Goal: Task Accomplishment & Management: Complete application form

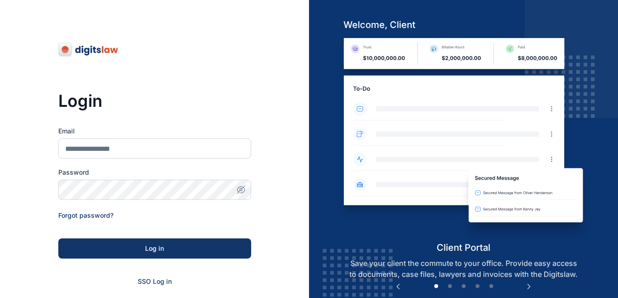
scroll to position [53, 0]
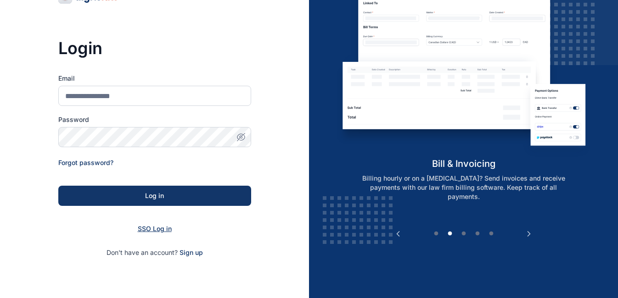
click at [163, 230] on span "SSO Log in" at bounding box center [155, 229] width 34 height 8
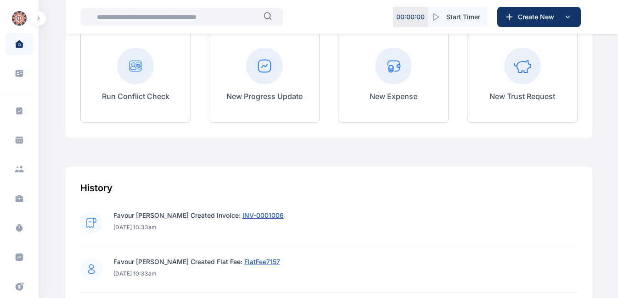
scroll to position [221, 0]
click at [266, 99] on p "New Progress Update" at bounding box center [264, 96] width 76 height 11
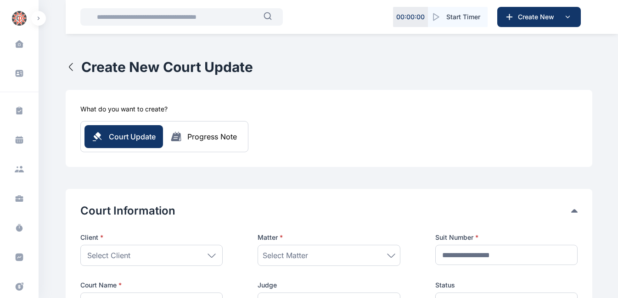
click at [213, 255] on icon at bounding box center [211, 255] width 7 height 3
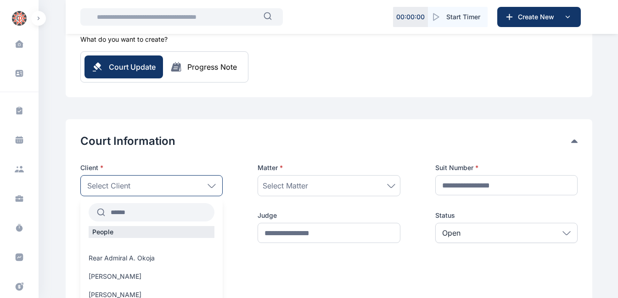
scroll to position [72, 0]
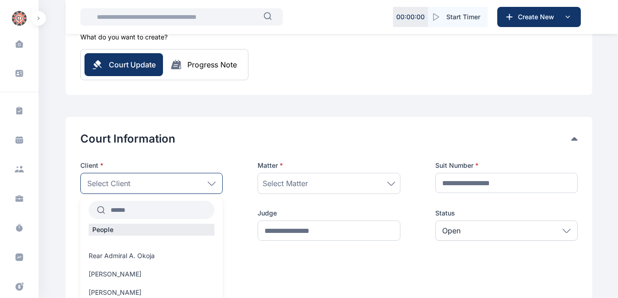
click at [144, 210] on input "text" at bounding box center [159, 210] width 109 height 17
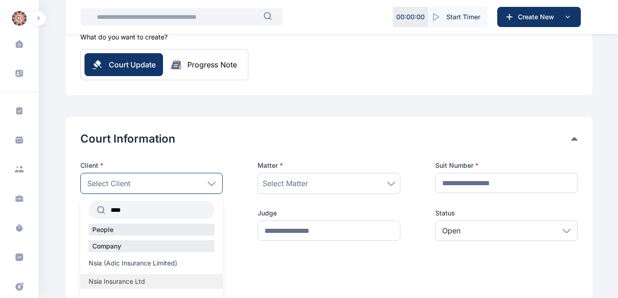
type input "****"
click at [103, 284] on span "Nsia Insurance Ltd" at bounding box center [117, 281] width 56 height 9
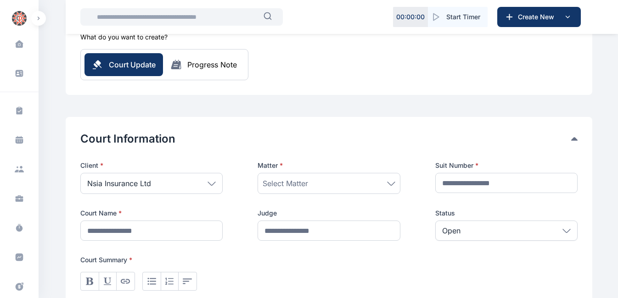
click at [389, 185] on icon at bounding box center [391, 184] width 8 height 4
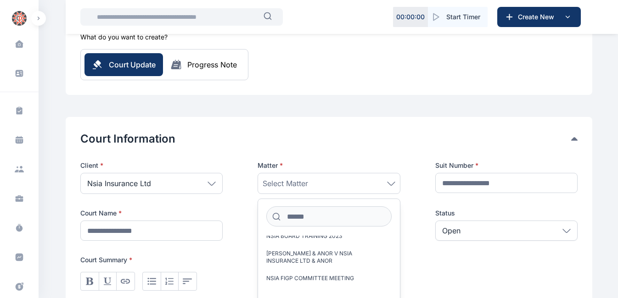
scroll to position [338, 0]
click at [320, 274] on span "NSIA FIGP COMMITTEE MEETING" at bounding box center [310, 277] width 88 height 7
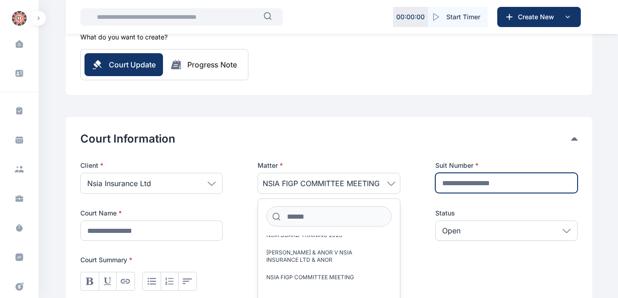
click at [499, 180] on input "text" at bounding box center [506, 183] width 142 height 20
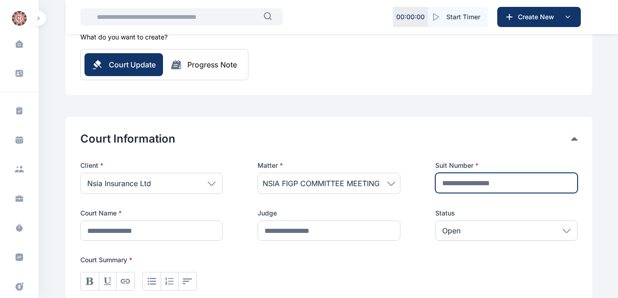
type input "**********"
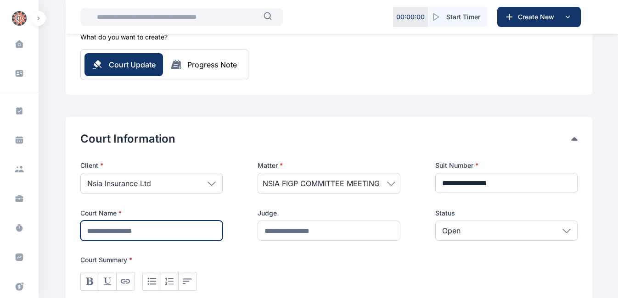
click at [167, 231] on input "text" at bounding box center [151, 231] width 142 height 20
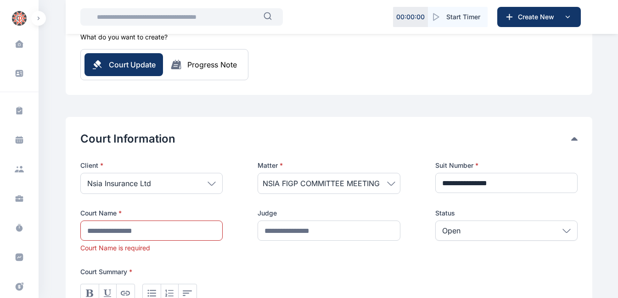
click at [308, 118] on div "**********" at bounding box center [329, 255] width 526 height 276
drag, startPoint x: 264, startPoint y: 183, endPoint x: 389, endPoint y: 185, distance: 124.8
click at [389, 185] on span "NSIA FIGP COMMITTEE MEETING" at bounding box center [328, 183] width 132 height 11
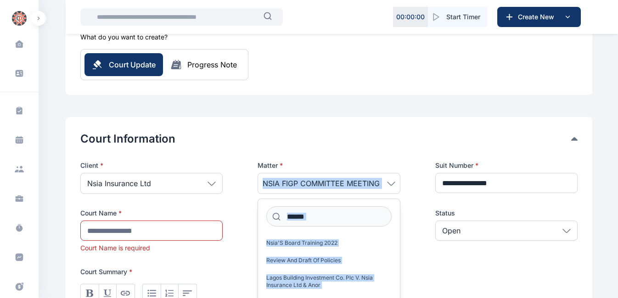
copy span "NSIA FIGP COMMITTEE MEETING"
click at [333, 188] on span "NSIA FIGP COMMITTEE MEETING" at bounding box center [320, 183] width 117 height 11
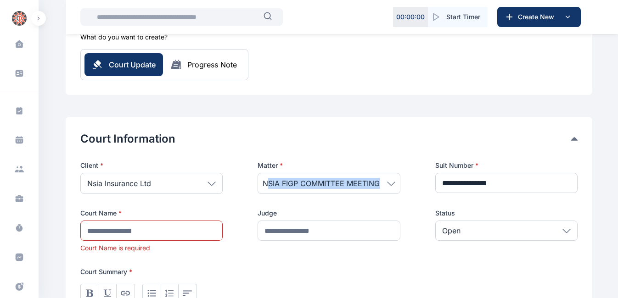
drag, startPoint x: 266, startPoint y: 182, endPoint x: 379, endPoint y: 178, distance: 113.4
click at [379, 178] on span "NSIA FIGP COMMITTEE MEETING" at bounding box center [320, 183] width 117 height 11
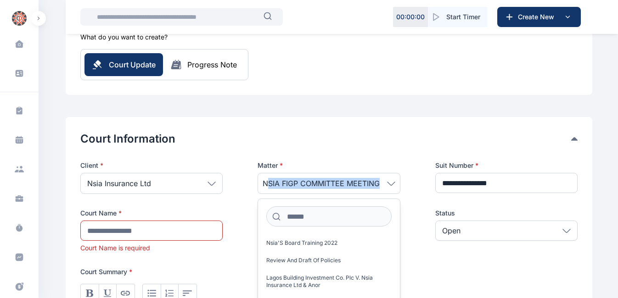
copy span "SIA FIGP COMMITTEE MEETING"
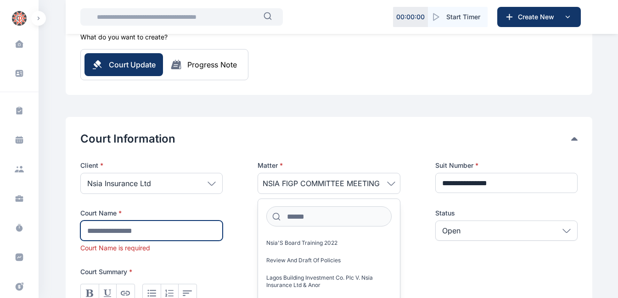
click at [144, 233] on input "text" at bounding box center [151, 231] width 142 height 20
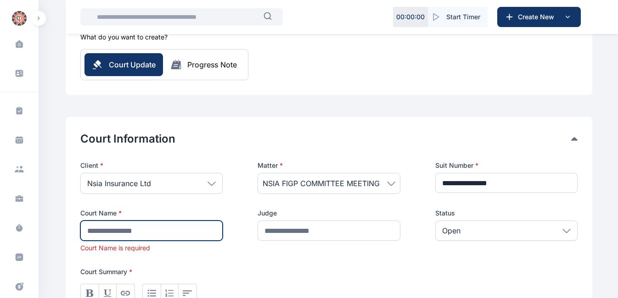
paste input "**********"
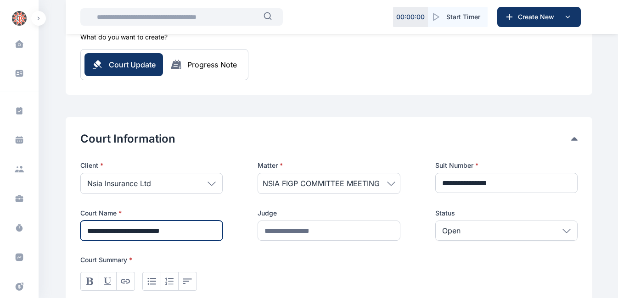
click at [87, 231] on input "**********" at bounding box center [151, 231] width 142 height 20
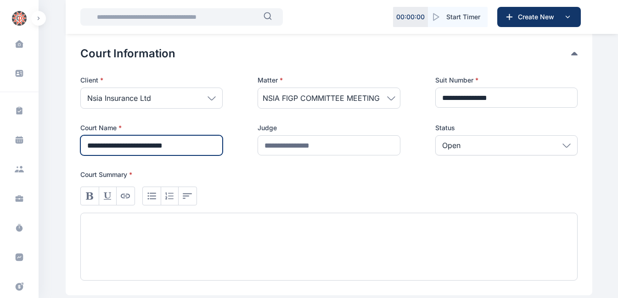
type input "**********"
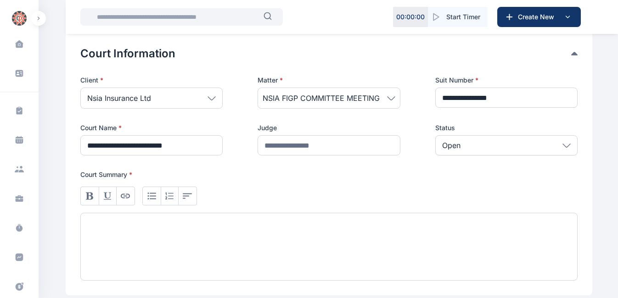
click at [223, 234] on div at bounding box center [328, 247] width 497 height 68
paste div
click at [87, 226] on span "**********" at bounding box center [122, 225] width 72 height 7
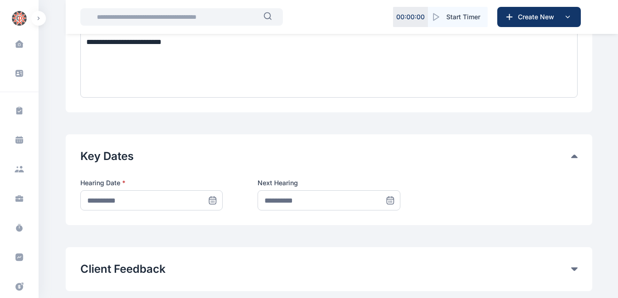
scroll to position [344, 0]
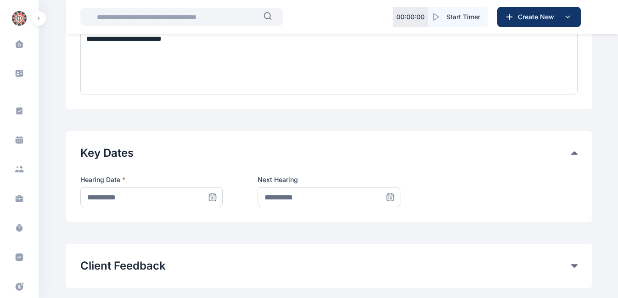
click at [213, 197] on icon at bounding box center [212, 197] width 9 height 9
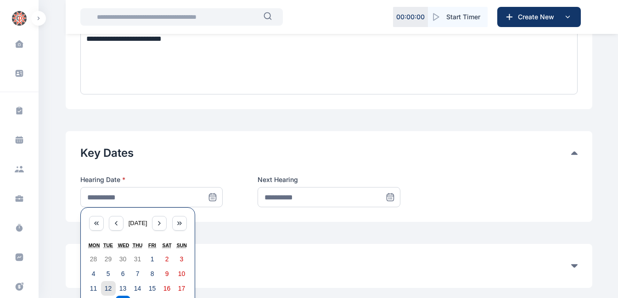
click at [111, 288] on abbr "12" at bounding box center [108, 288] width 7 height 7
type input "**********"
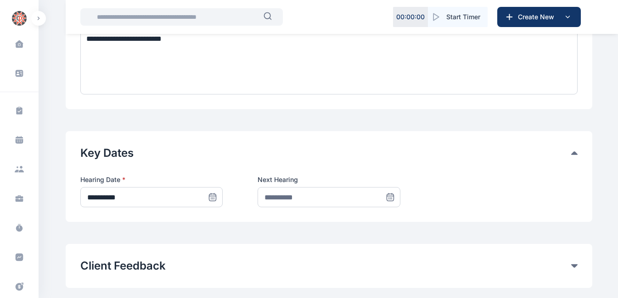
click at [390, 199] on icon at bounding box center [390, 199] width 0 height 0
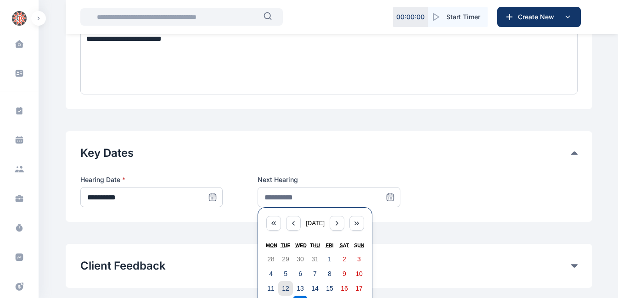
click at [286, 288] on abbr "12" at bounding box center [285, 288] width 7 height 7
type input "**********"
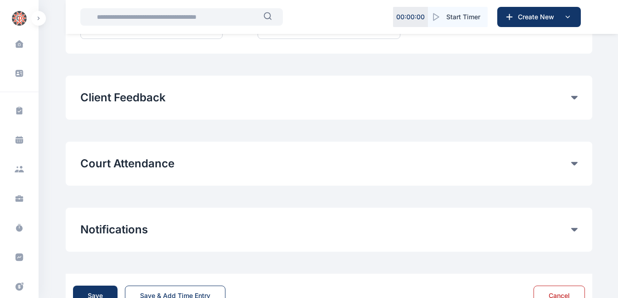
scroll to position [506, 0]
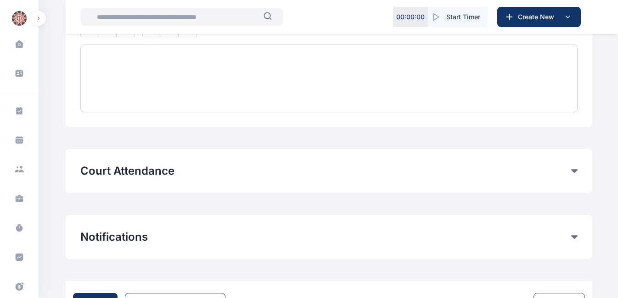
scroll to position [641, 0]
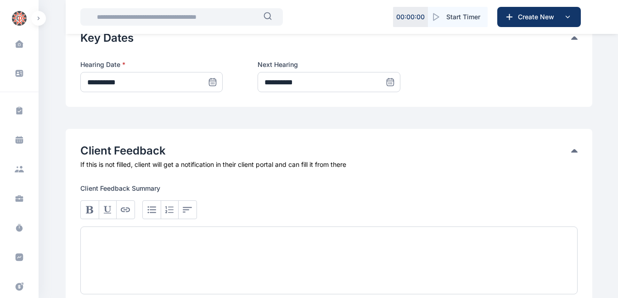
scroll to position [458, 0]
click at [390, 86] on icon at bounding box center [389, 82] width 9 height 9
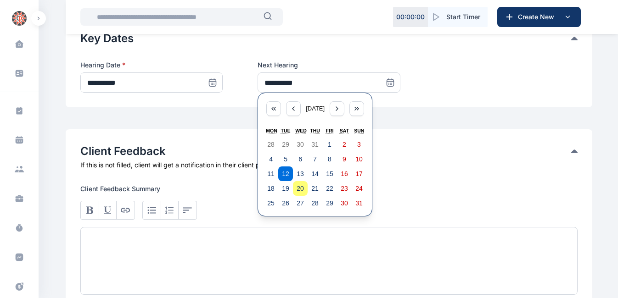
click at [232, 245] on div at bounding box center [328, 261] width 497 height 68
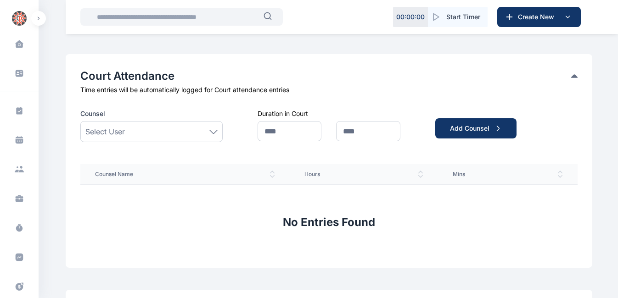
scroll to position [736, 0]
click at [214, 133] on icon at bounding box center [213, 131] width 8 height 4
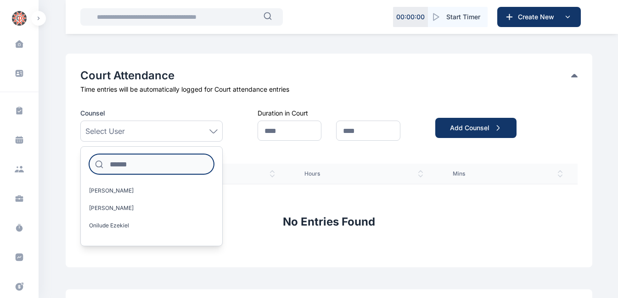
click at [163, 165] on input at bounding box center [151, 164] width 125 height 20
type input "*****"
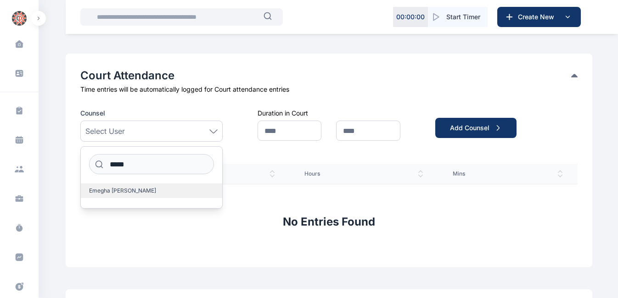
click at [130, 193] on label "Emegha Anita" at bounding box center [151, 191] width 141 height 15
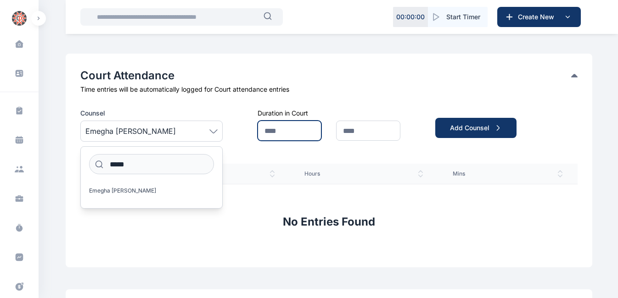
click at [279, 135] on input "text" at bounding box center [289, 131] width 64 height 20
type input "*"
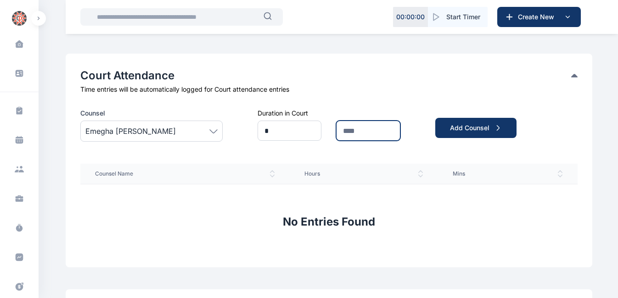
click at [371, 131] on input "text" at bounding box center [368, 131] width 64 height 20
type input "*"
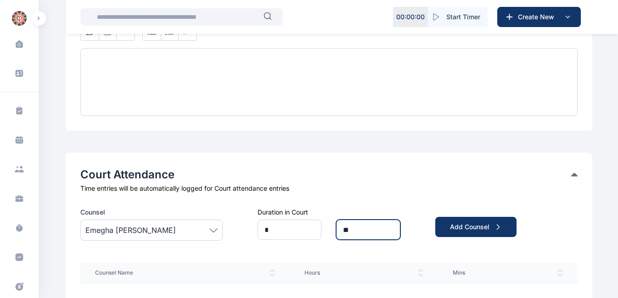
scroll to position [637, 0]
type input "*"
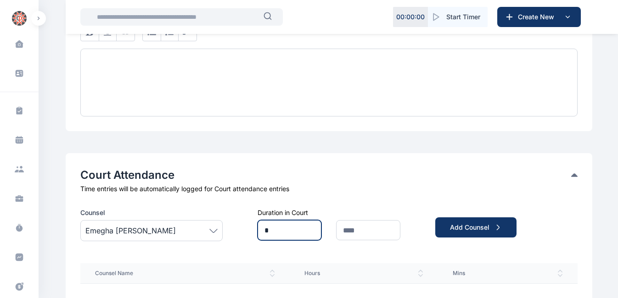
click at [273, 229] on input "*" at bounding box center [289, 230] width 64 height 20
type input "*"
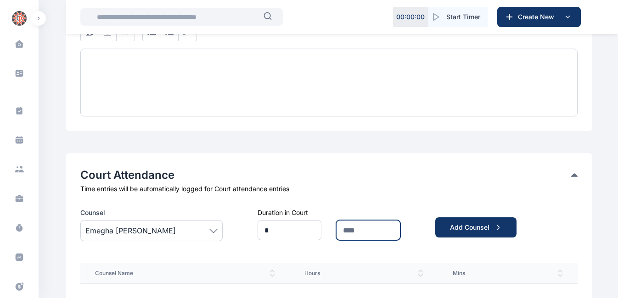
click at [345, 232] on input "text" at bounding box center [368, 230] width 64 height 20
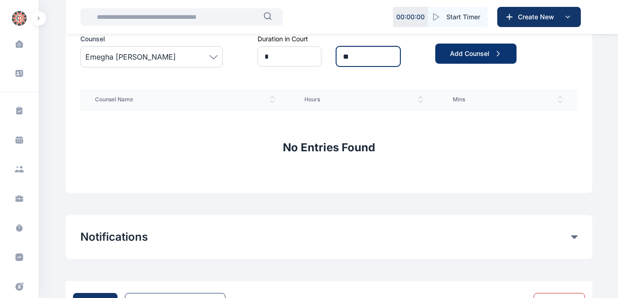
scroll to position [852, 0]
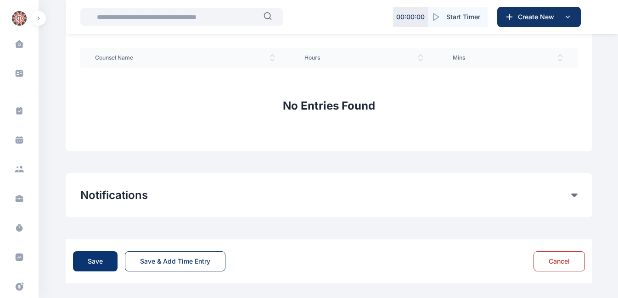
type input "**"
click at [93, 260] on div "Save" at bounding box center [95, 261] width 15 height 9
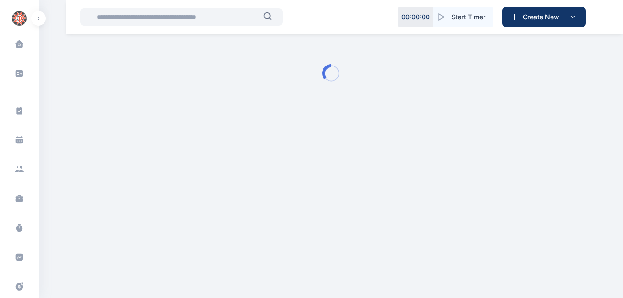
type input "**********"
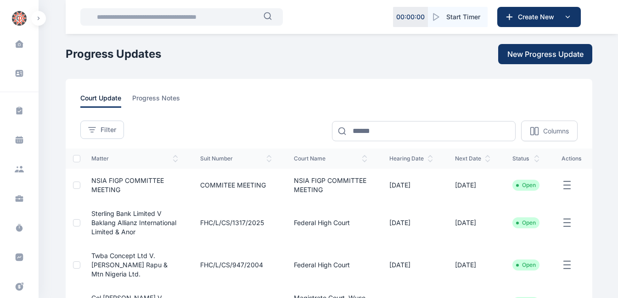
click at [566, 185] on line "button" at bounding box center [566, 185] width 6 height 0
click at [538, 201] on div "Edit" at bounding box center [535, 196] width 62 height 21
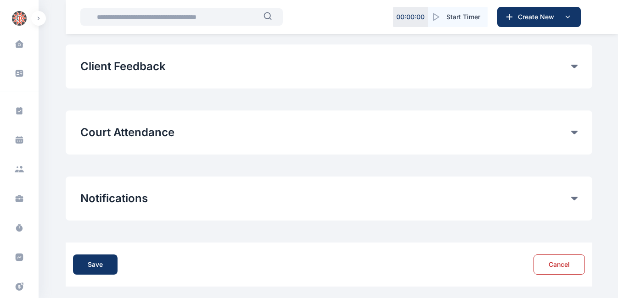
scroll to position [546, 0]
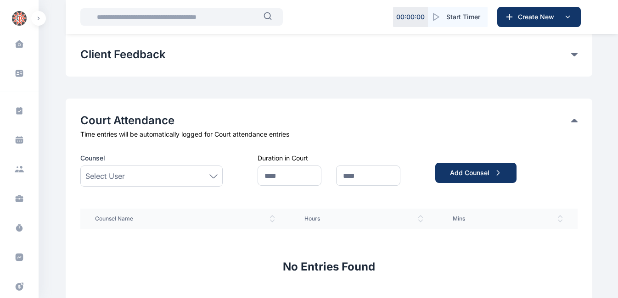
scroll to position [557, 0]
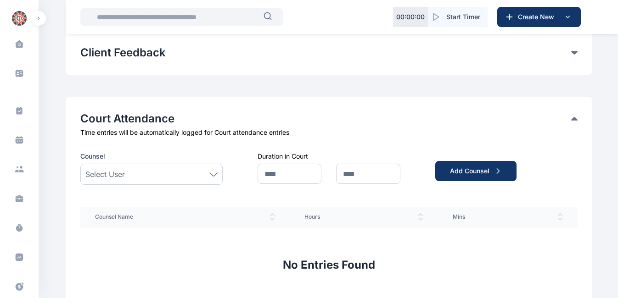
click at [213, 174] on icon at bounding box center [213, 175] width 8 height 4
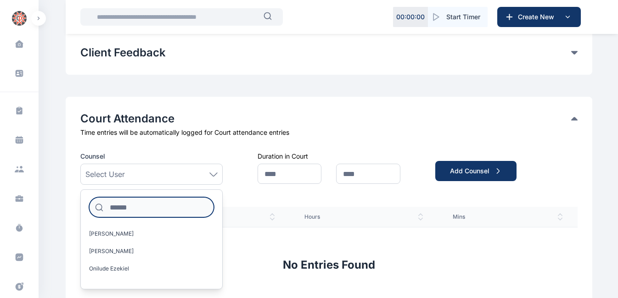
click at [134, 211] on input at bounding box center [151, 207] width 125 height 20
type input "*"
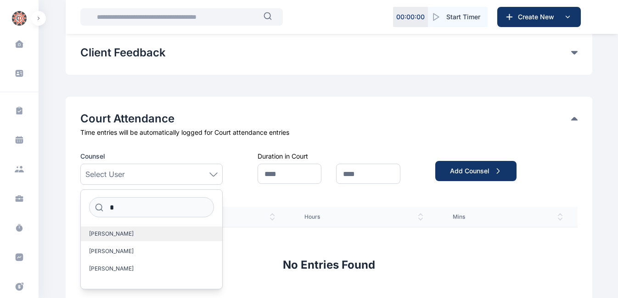
click at [122, 236] on span "Asotie Olubunmi" at bounding box center [111, 233] width 45 height 7
click at [212, 174] on icon at bounding box center [213, 175] width 8 height 4
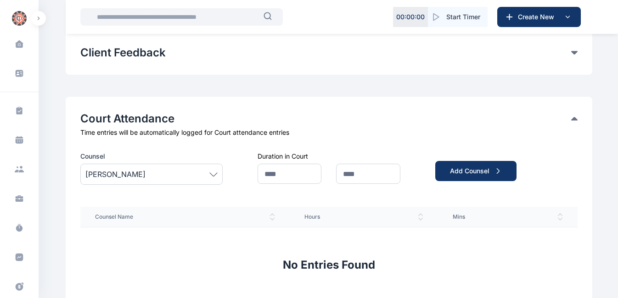
click at [212, 174] on icon at bounding box center [213, 175] width 8 height 4
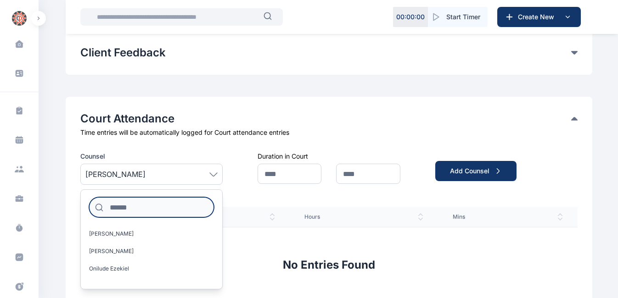
click at [126, 210] on input at bounding box center [151, 207] width 125 height 20
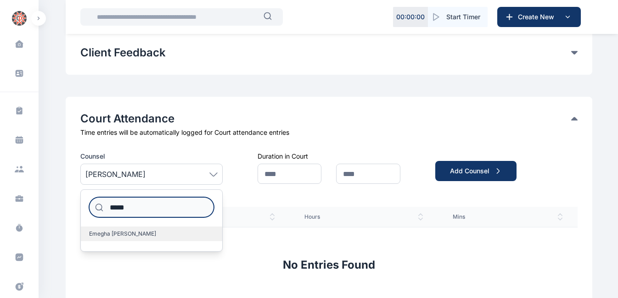
type input "*****"
click at [105, 233] on span "Emegha Anita" at bounding box center [122, 233] width 67 height 7
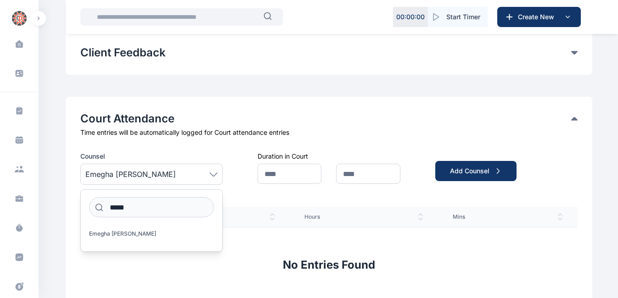
click at [0, 0] on div "Counsel Emegha Anita ***** Emegha Anita Duration in Court Add Counsel Counsel N…" at bounding box center [0, 0] width 0 height 0
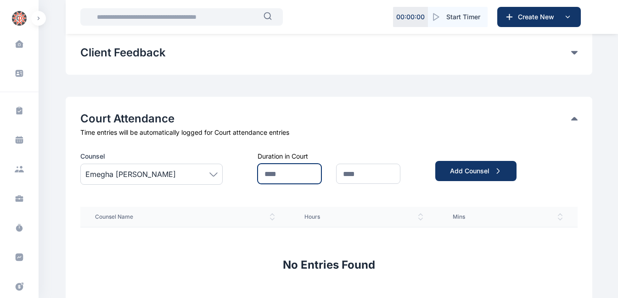
click at [303, 176] on input "text" at bounding box center [289, 174] width 64 height 20
type input "*"
click at [349, 175] on input "text" at bounding box center [368, 174] width 64 height 20
type input "**"
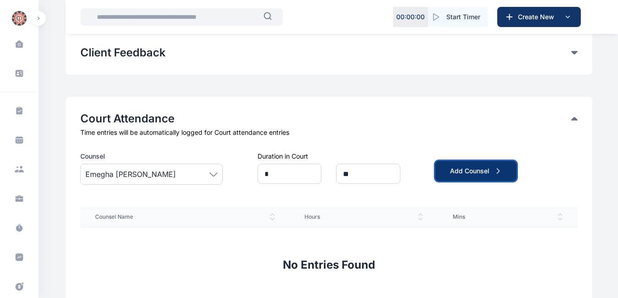
click at [458, 173] on div "Add Counsel" at bounding box center [476, 171] width 52 height 9
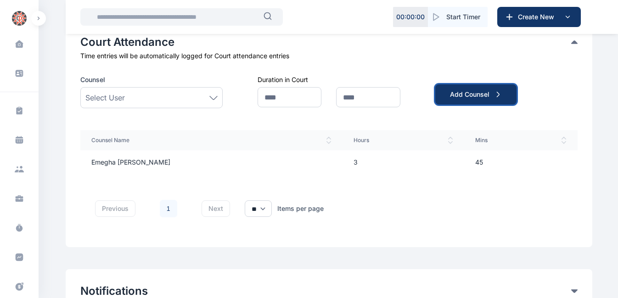
scroll to position [631, 0]
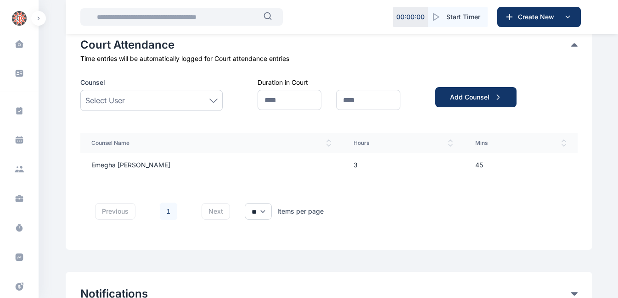
click at [212, 100] on icon at bounding box center [213, 101] width 8 height 4
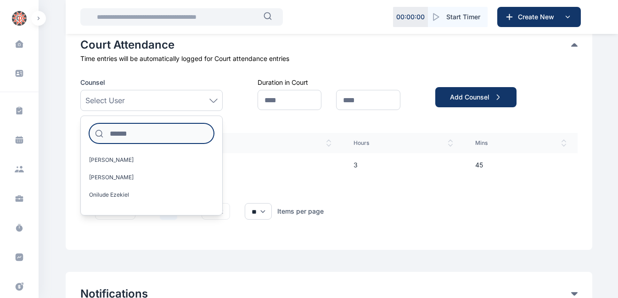
click at [137, 134] on input at bounding box center [151, 133] width 125 height 20
type input "**"
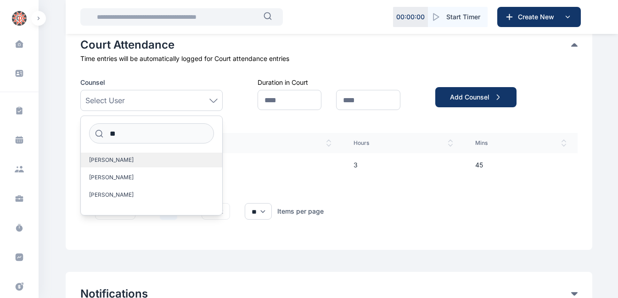
click at [113, 161] on span "Asotie Olubunmi" at bounding box center [111, 159] width 45 height 7
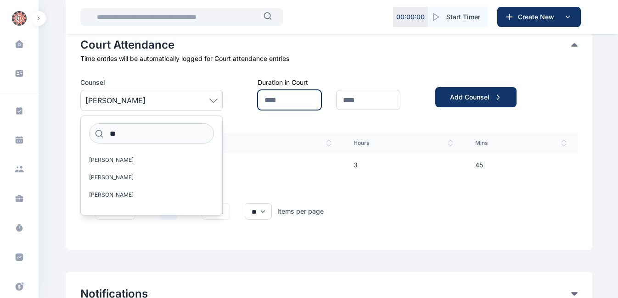
click at [274, 106] on input "text" at bounding box center [289, 100] width 64 height 20
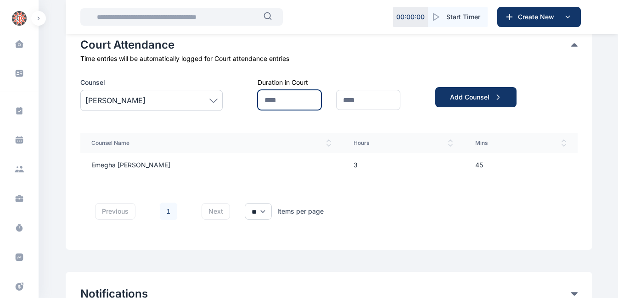
type input "*"
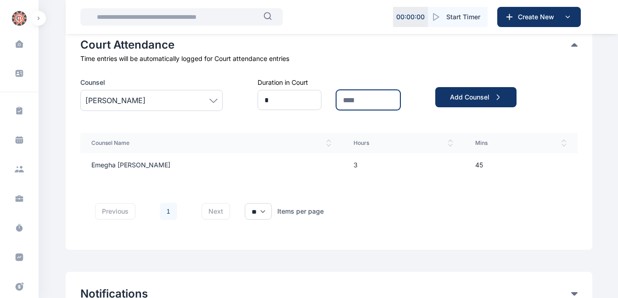
click at [362, 100] on input "text" at bounding box center [368, 100] width 64 height 20
type input "**"
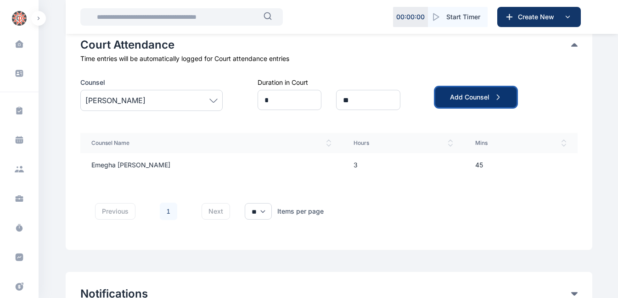
click at [460, 100] on div "Add Counsel" at bounding box center [476, 97] width 52 height 9
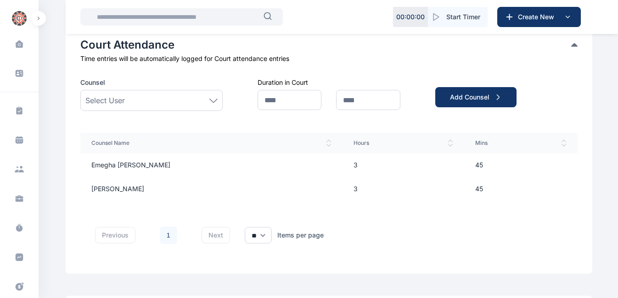
click at [176, 99] on div "Select User" at bounding box center [151, 100] width 132 height 11
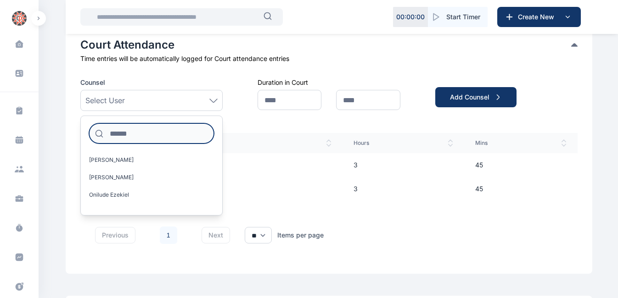
click at [148, 137] on input at bounding box center [151, 133] width 125 height 20
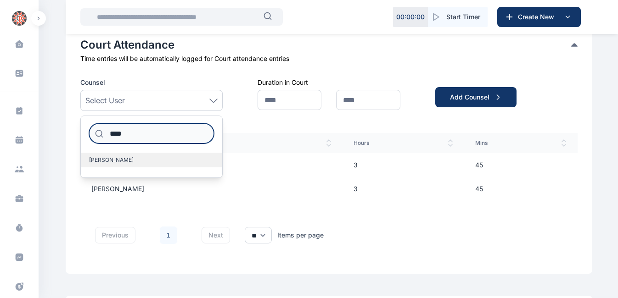
type input "****"
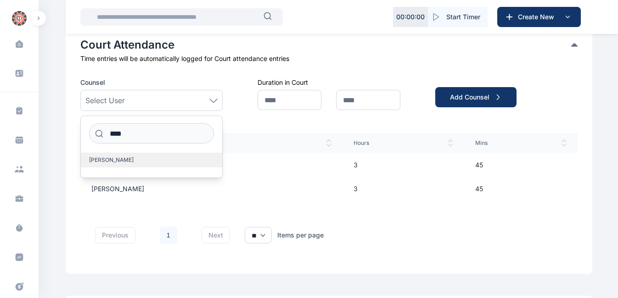
click at [115, 162] on span "Aniekwe Lovelyn" at bounding box center [111, 159] width 45 height 7
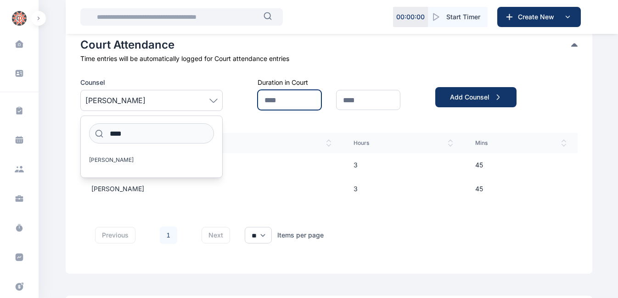
click at [280, 98] on input "text" at bounding box center [289, 100] width 64 height 20
type input "*"
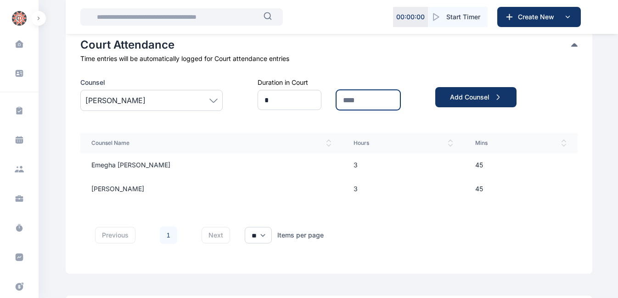
click at [350, 101] on input "text" at bounding box center [368, 100] width 64 height 20
type input "**"
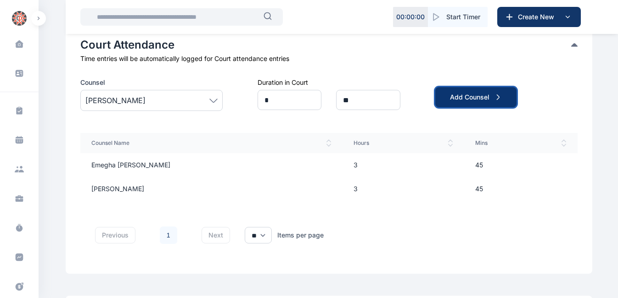
click at [454, 94] on div "Add Counsel" at bounding box center [476, 97] width 52 height 9
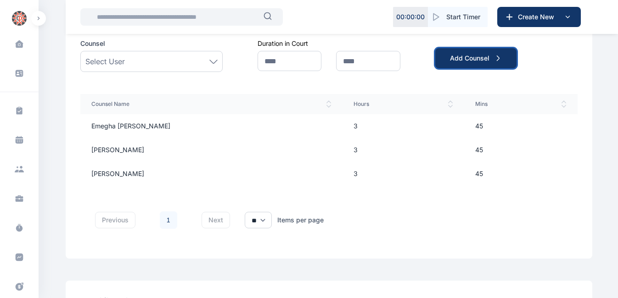
scroll to position [777, 0]
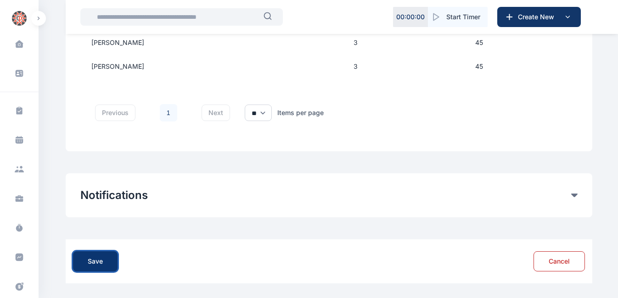
click at [95, 259] on div "Save" at bounding box center [95, 261] width 15 height 9
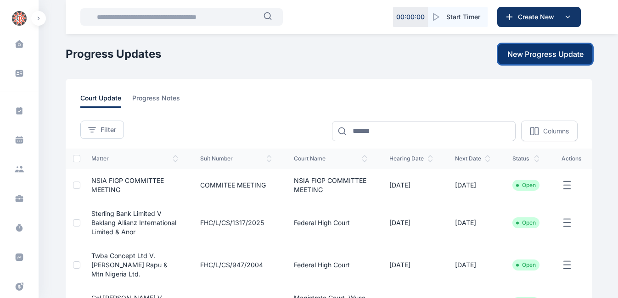
click at [544, 54] on span "New Progress Update" at bounding box center [545, 54] width 76 height 11
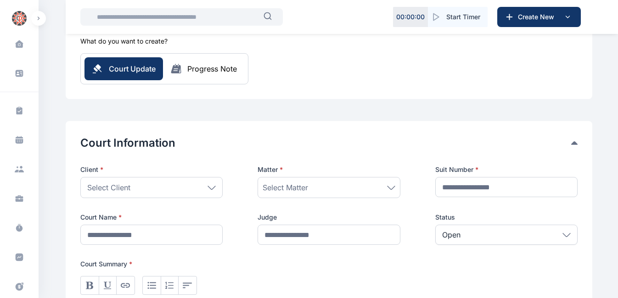
scroll to position [68, 0]
click at [183, 188] on div "Select Client" at bounding box center [151, 187] width 142 height 21
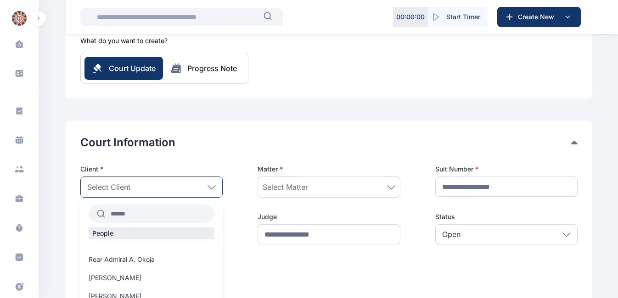
click at [168, 216] on input "text" at bounding box center [159, 214] width 109 height 17
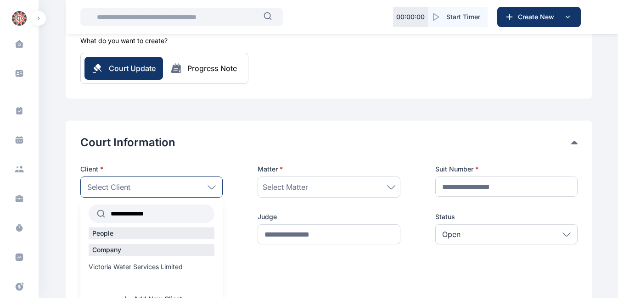
type input "**********"
click at [137, 262] on div "Company Victoria Water Services Limited" at bounding box center [151, 260] width 142 height 32
click at [151, 267] on span "Victoria Water Services Limited" at bounding box center [136, 266] width 94 height 9
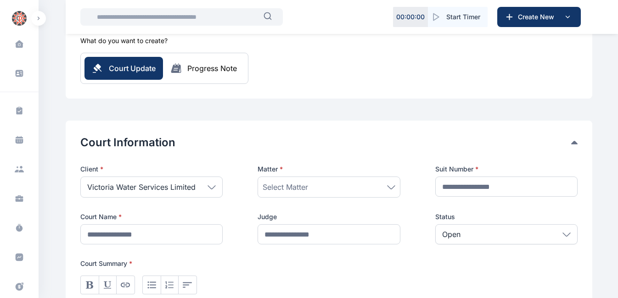
click at [390, 188] on icon at bounding box center [390, 186] width 7 height 3
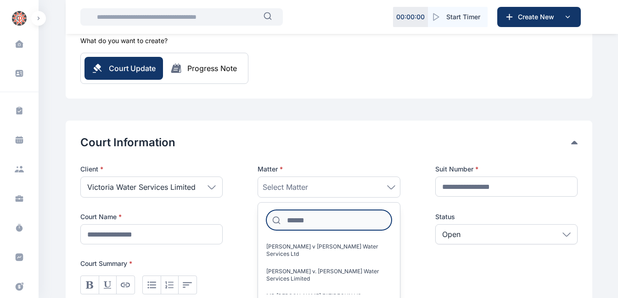
click at [303, 223] on input at bounding box center [328, 220] width 125 height 20
type input "*"
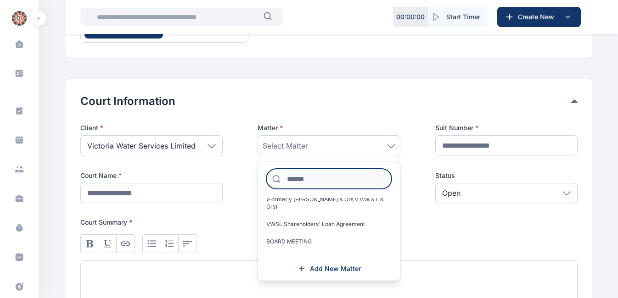
scroll to position [106, 0]
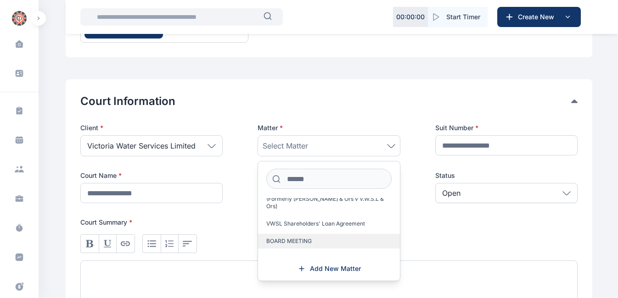
click at [300, 238] on label "BOARD MEETING" at bounding box center [328, 241] width 141 height 15
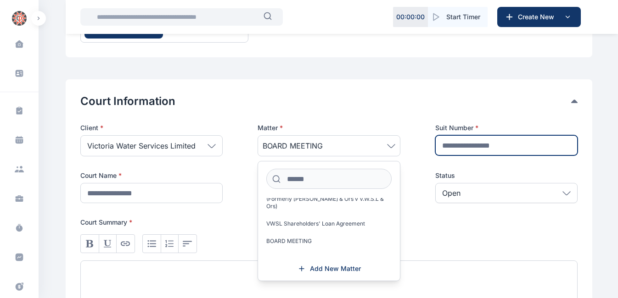
click at [482, 146] on input "text" at bounding box center [506, 145] width 142 height 20
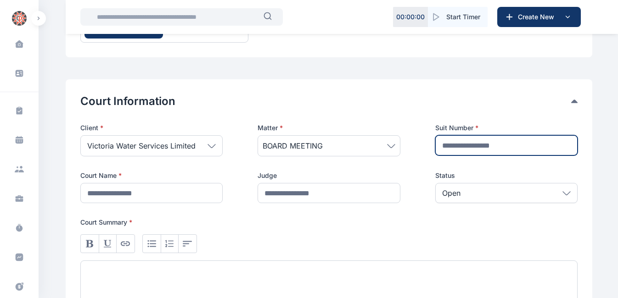
type input "**********"
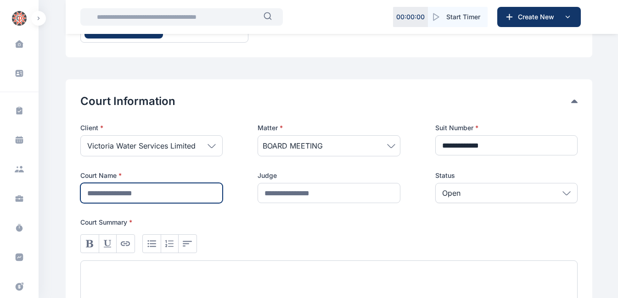
click at [201, 201] on input "text" at bounding box center [151, 193] width 142 height 20
type input "**********"
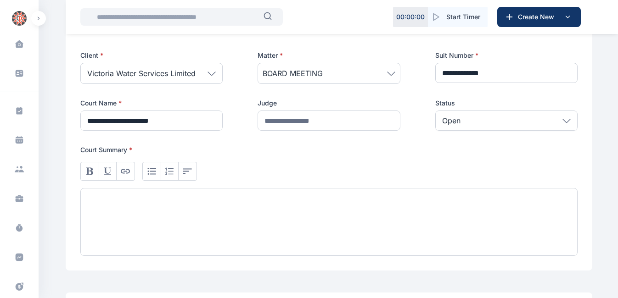
click at [176, 217] on div at bounding box center [328, 222] width 497 height 68
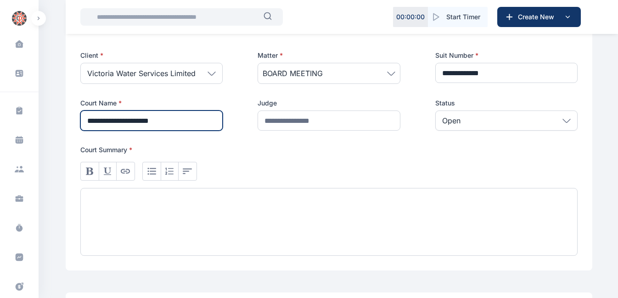
drag, startPoint x: 186, startPoint y: 121, endPoint x: 78, endPoint y: 117, distance: 107.9
click at [78, 117] on div "**********" at bounding box center [329, 139] width 526 height 264
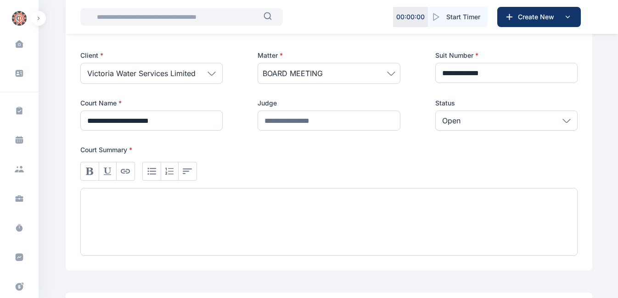
click at [116, 210] on div at bounding box center [328, 222] width 497 height 68
paste div
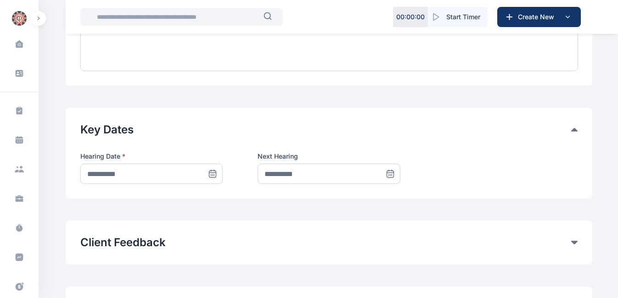
scroll to position [368, 0]
click at [211, 171] on icon at bounding box center [211, 170] width 0 height 1
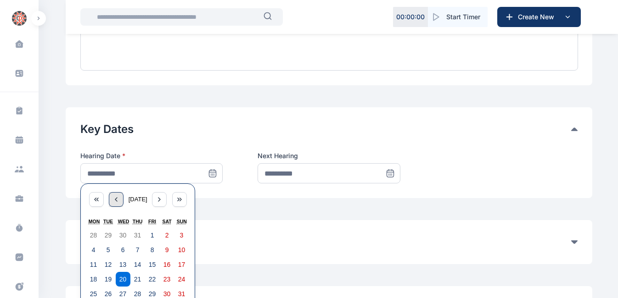
click at [113, 202] on icon "button" at bounding box center [115, 199] width 7 height 7
click at [125, 279] on abbr "23" at bounding box center [122, 279] width 7 height 7
type input "**********"
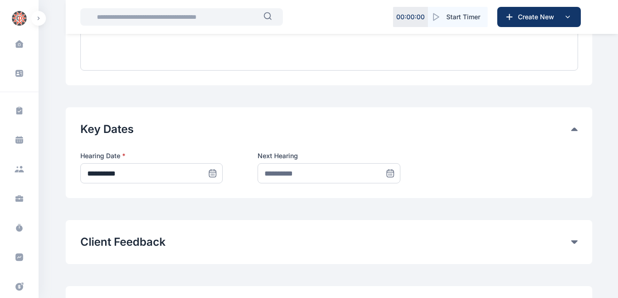
click at [394, 173] on icon at bounding box center [389, 173] width 9 height 9
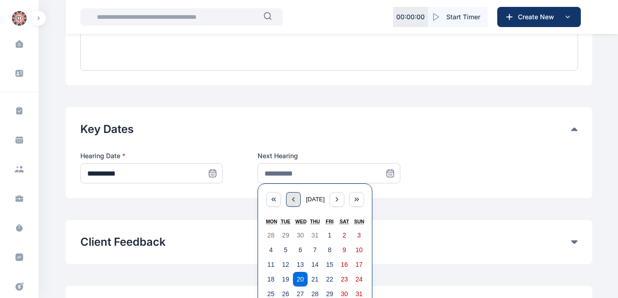
click at [290, 198] on icon "button" at bounding box center [293, 199] width 7 height 7
click at [303, 277] on abbr "23" at bounding box center [299, 279] width 7 height 7
type input "**********"
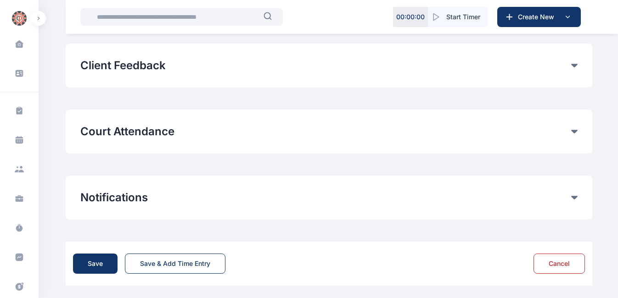
scroll to position [546, 0]
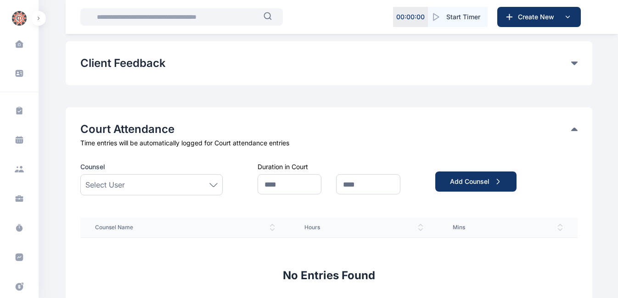
click at [180, 184] on div "Select User" at bounding box center [151, 184] width 132 height 11
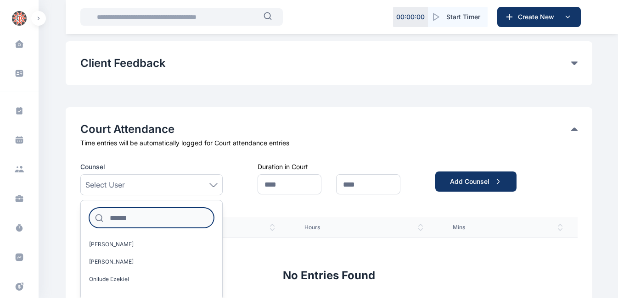
click at [170, 217] on input at bounding box center [151, 218] width 125 height 20
type input "*****"
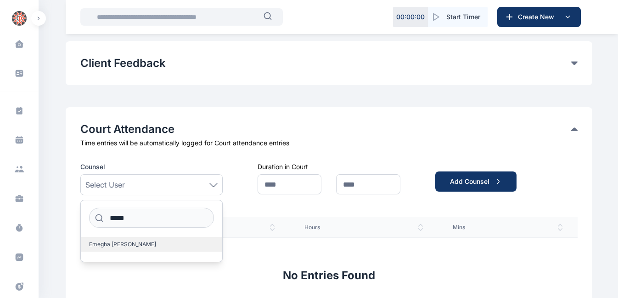
click at [113, 245] on span "Emegha Anita" at bounding box center [122, 244] width 67 height 7
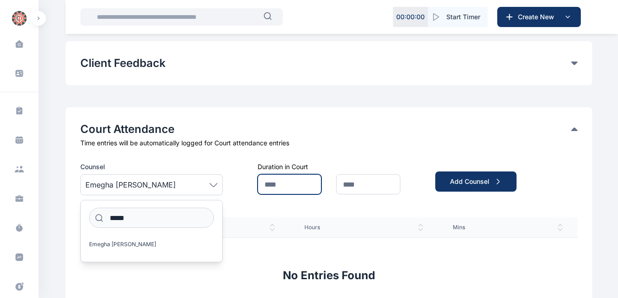
click at [272, 187] on input "text" at bounding box center [289, 184] width 64 height 20
type input "*"
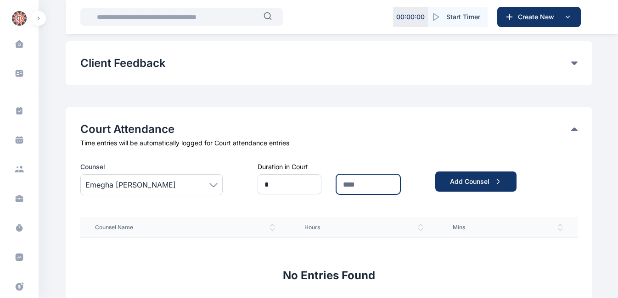
click at [368, 180] on input "text" at bounding box center [368, 184] width 64 height 20
type input "**"
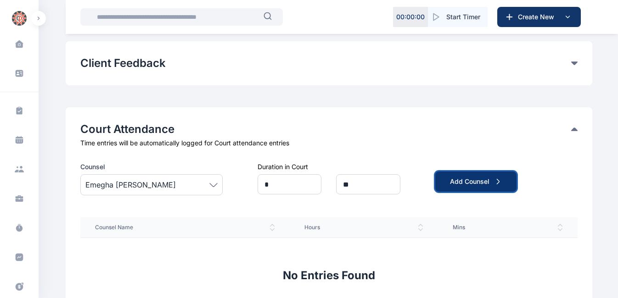
click at [459, 178] on div "Add Counsel" at bounding box center [476, 181] width 52 height 9
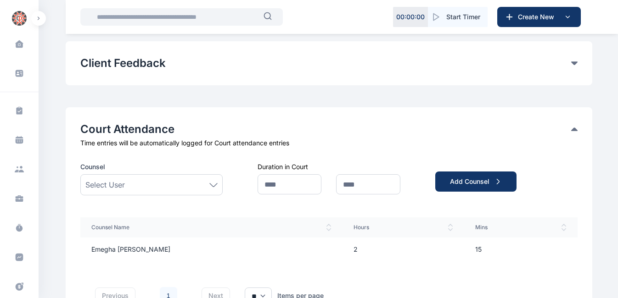
click at [167, 184] on div "Select User" at bounding box center [151, 184] width 132 height 11
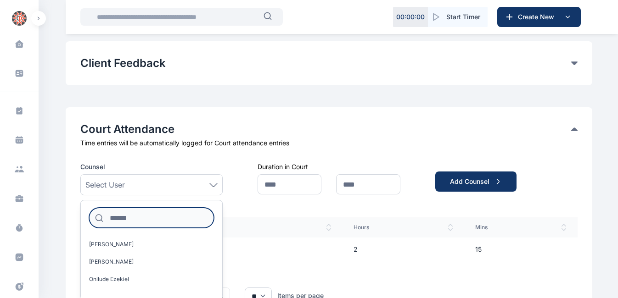
click at [147, 219] on input at bounding box center [151, 218] width 125 height 20
type input "**"
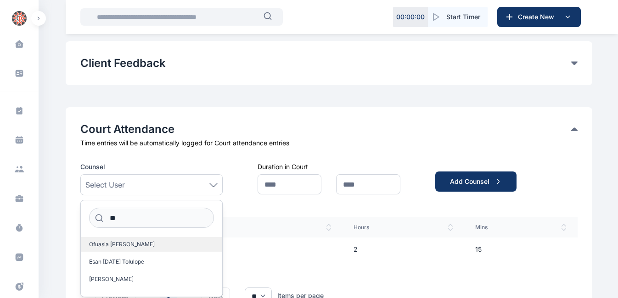
click at [114, 248] on span "Ofuasia Susan" at bounding box center [122, 244] width 66 height 7
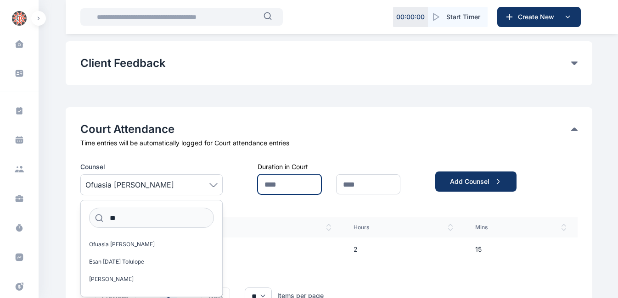
click at [267, 188] on input "text" at bounding box center [289, 184] width 64 height 20
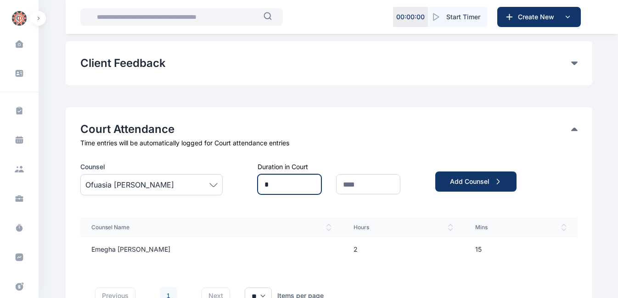
type input "*"
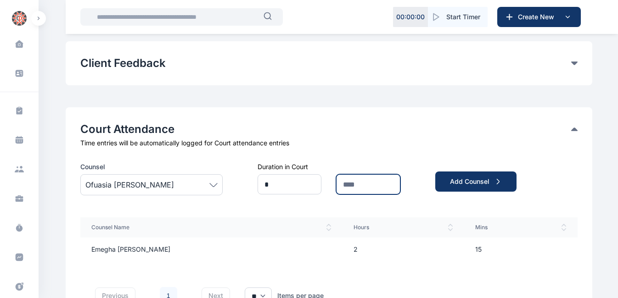
click at [360, 189] on input "text" at bounding box center [368, 184] width 64 height 20
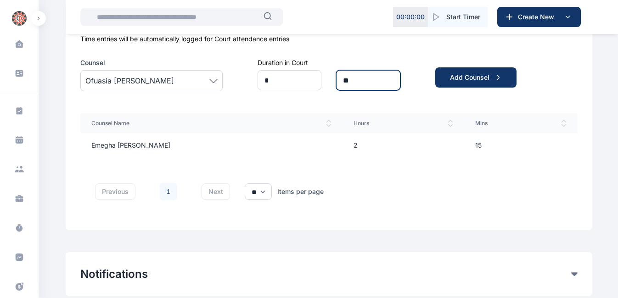
scroll to position [651, 0]
type input "**"
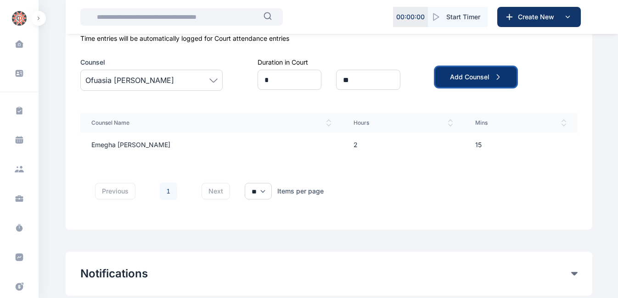
click at [467, 74] on div "Add Counsel" at bounding box center [476, 76] width 52 height 9
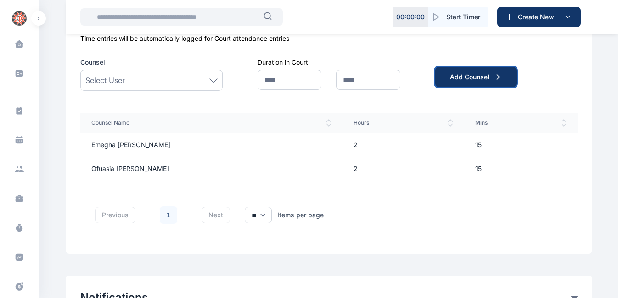
scroll to position [753, 0]
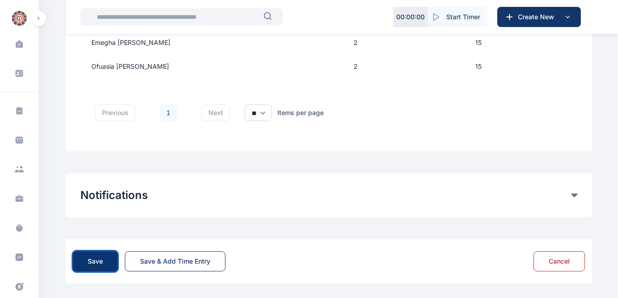
click at [95, 259] on div "Save" at bounding box center [95, 261] width 15 height 9
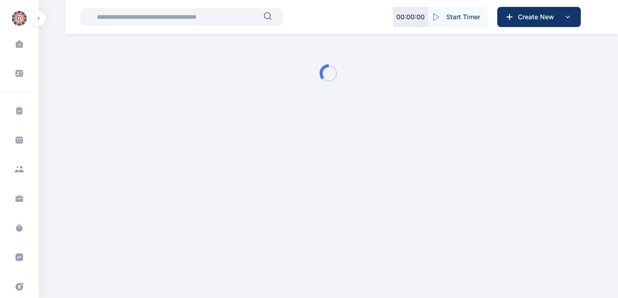
scroll to position [0, 0]
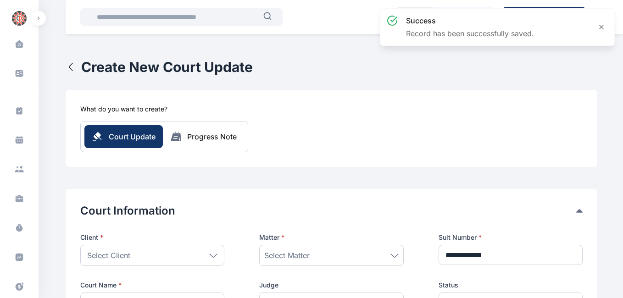
type input "**********"
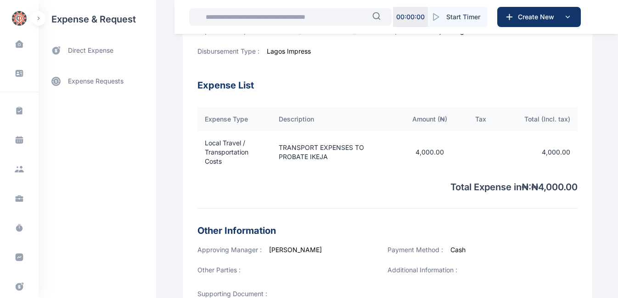
scroll to position [217, 0]
